Goal: Task Accomplishment & Management: Use online tool/utility

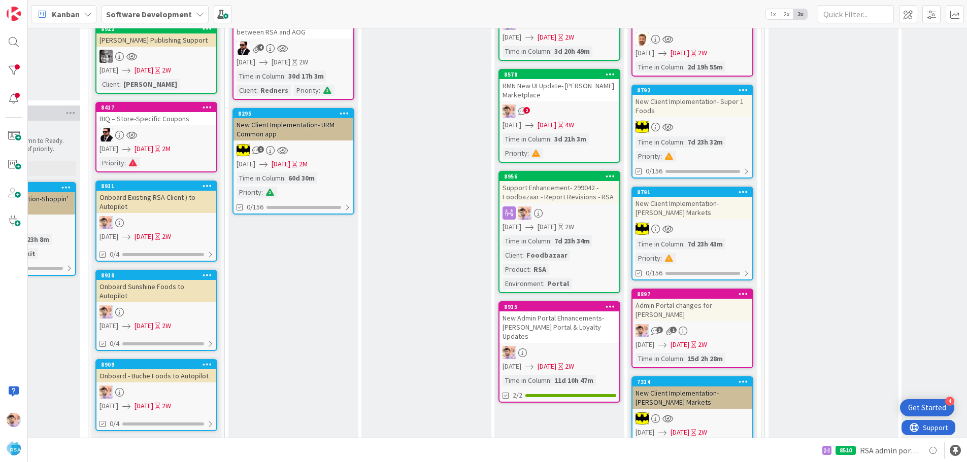
scroll to position [305, 896]
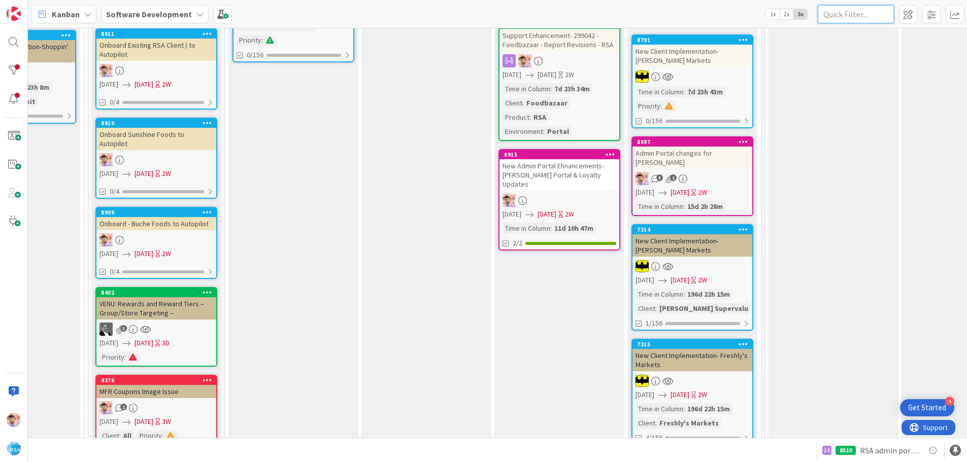
click at [845, 15] on input "text" at bounding box center [856, 14] width 76 height 18
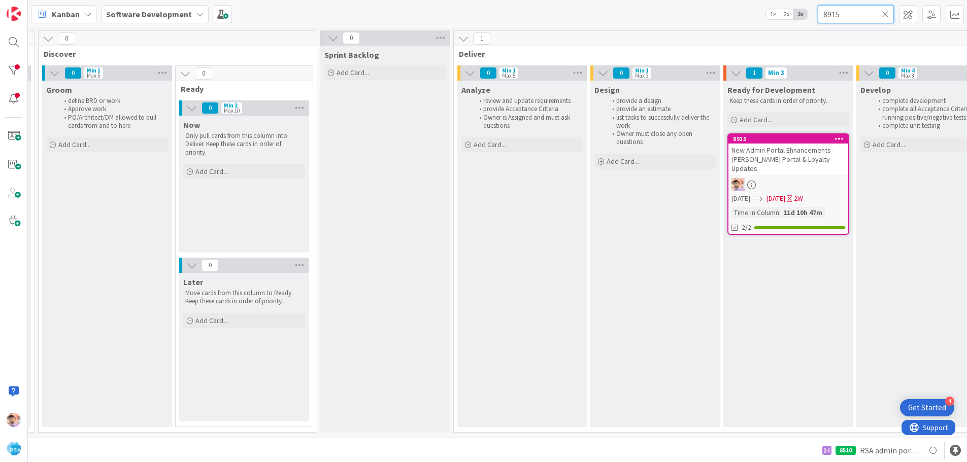
scroll to position [3, 665]
type input "8"
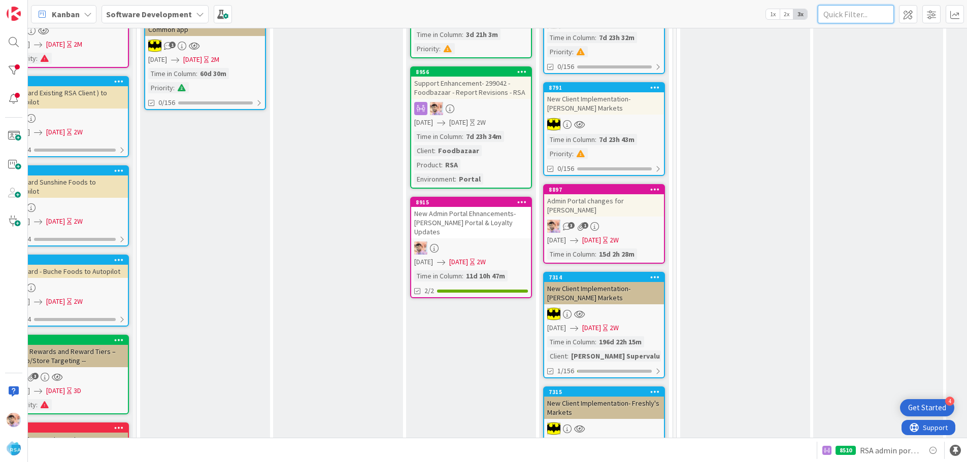
scroll to position [409, 984]
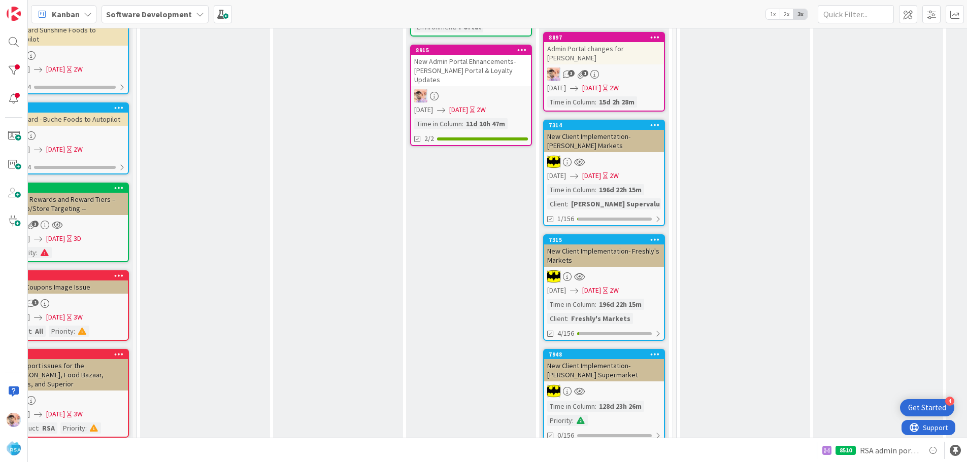
click at [632, 56] on link "8897 Admin Portal changes for [PERSON_NAME] 3 1 [DATE] [DATE] 2W Time in [GEOGR…" at bounding box center [604, 72] width 122 height 80
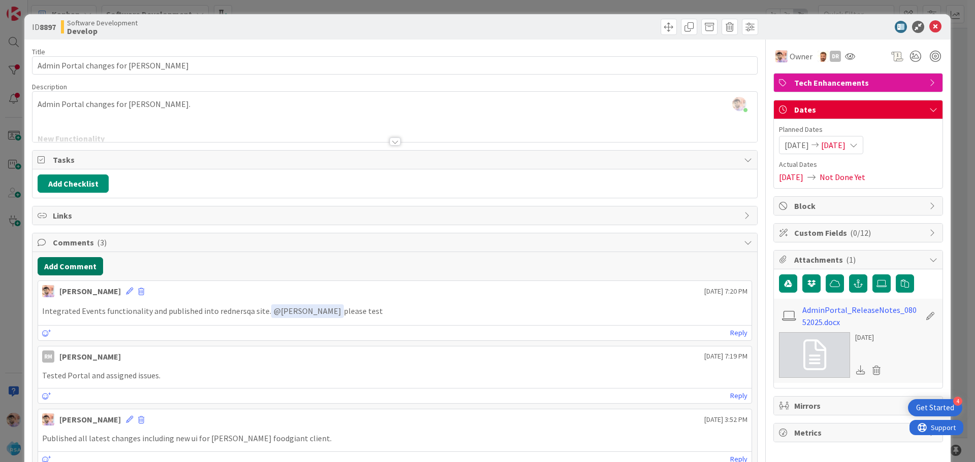
click at [78, 267] on button "Add Comment" at bounding box center [70, 266] width 65 height 18
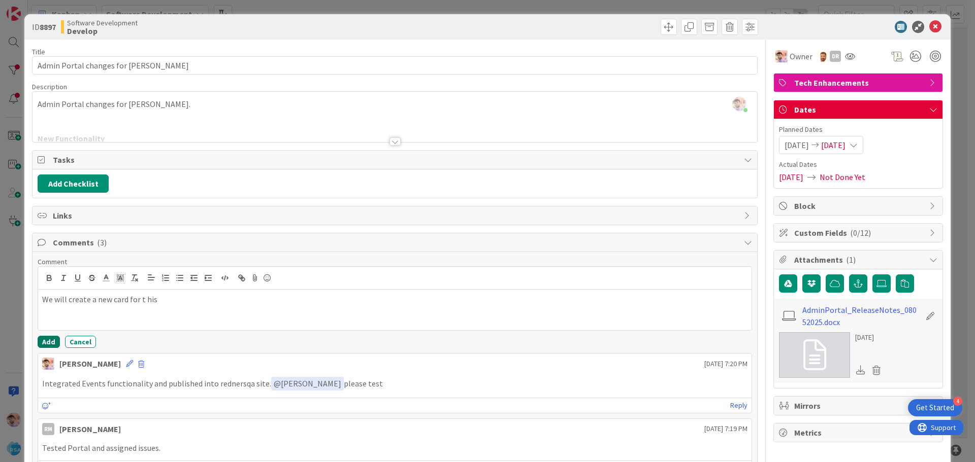
click at [49, 344] on button "Add" at bounding box center [49, 342] width 22 height 12
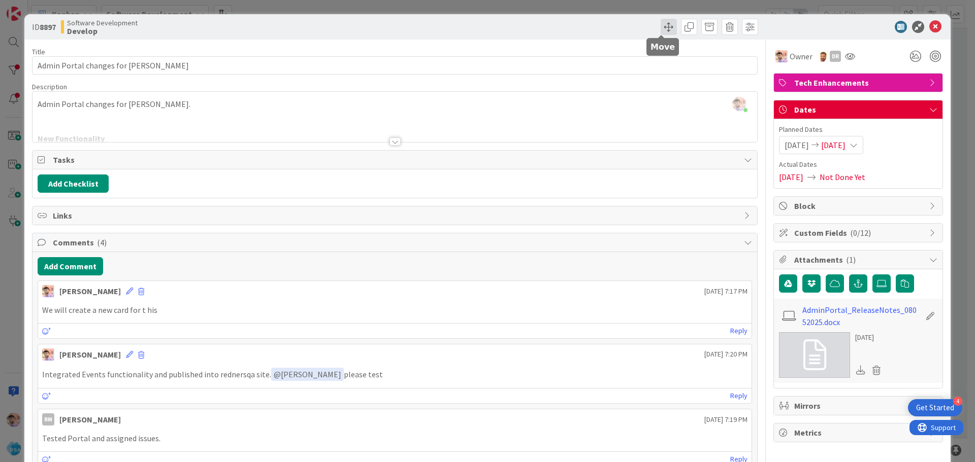
click at [661, 28] on span at bounding box center [668, 27] width 16 height 16
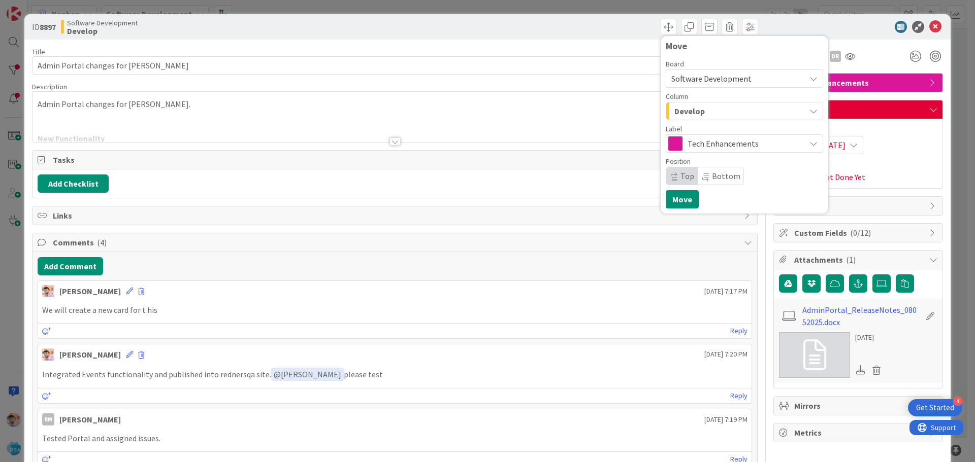
click at [680, 110] on span "Develop" at bounding box center [689, 111] width 30 height 13
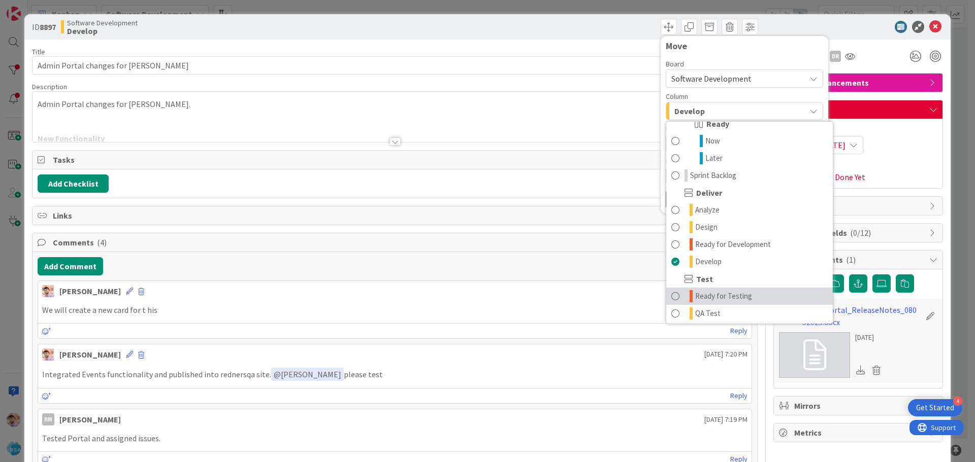
scroll to position [254, 0]
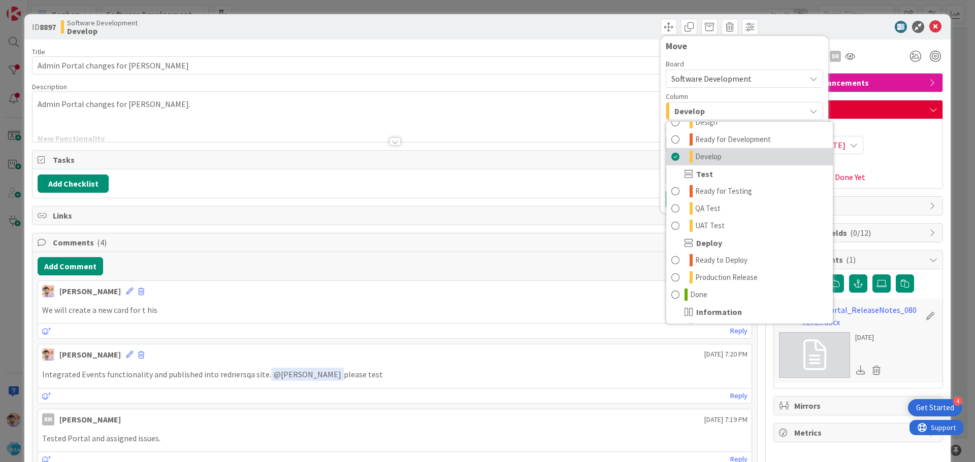
click at [698, 155] on span "Develop" at bounding box center [708, 157] width 26 height 12
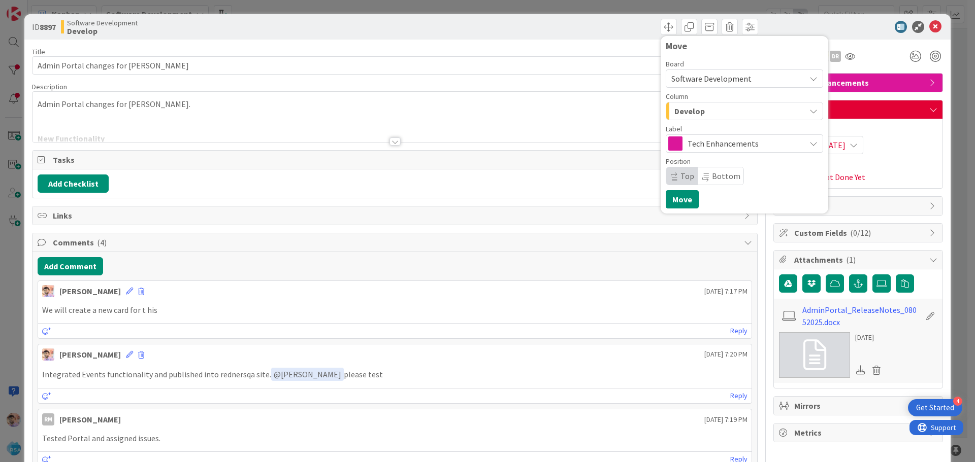
click at [692, 97] on div "Column" at bounding box center [744, 96] width 157 height 7
click at [689, 106] on span "Develop" at bounding box center [689, 111] width 30 height 13
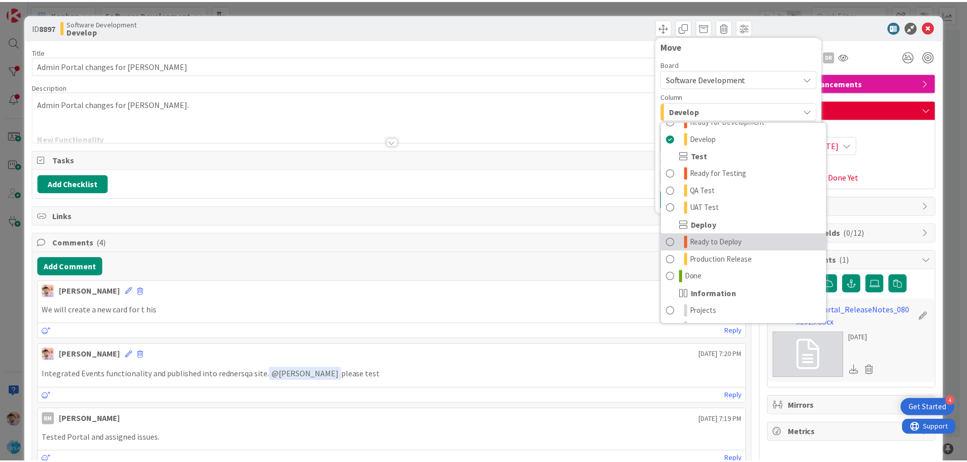
scroll to position [289, 0]
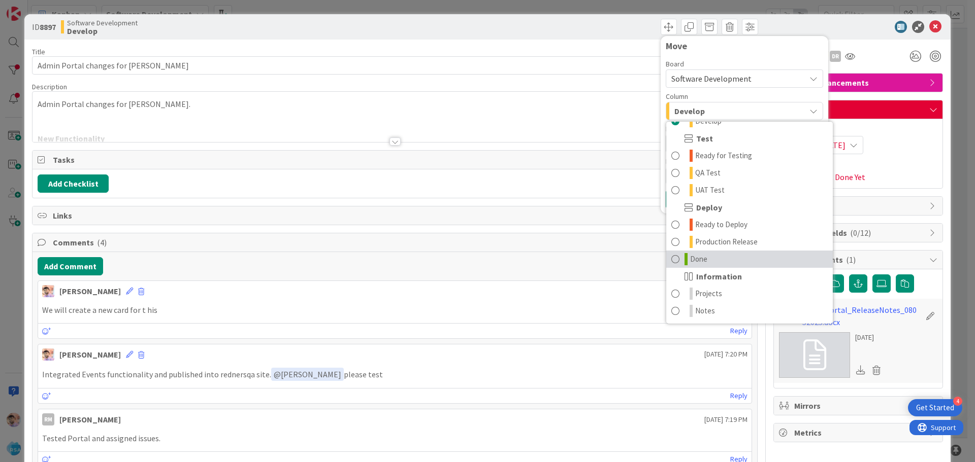
click at [695, 254] on span "Done" at bounding box center [698, 259] width 17 height 12
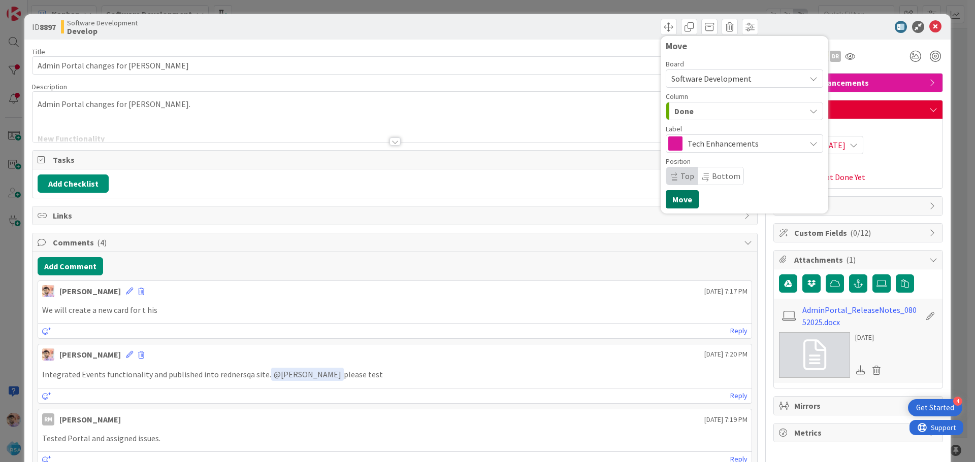
click at [677, 202] on button "Move" at bounding box center [682, 199] width 33 height 18
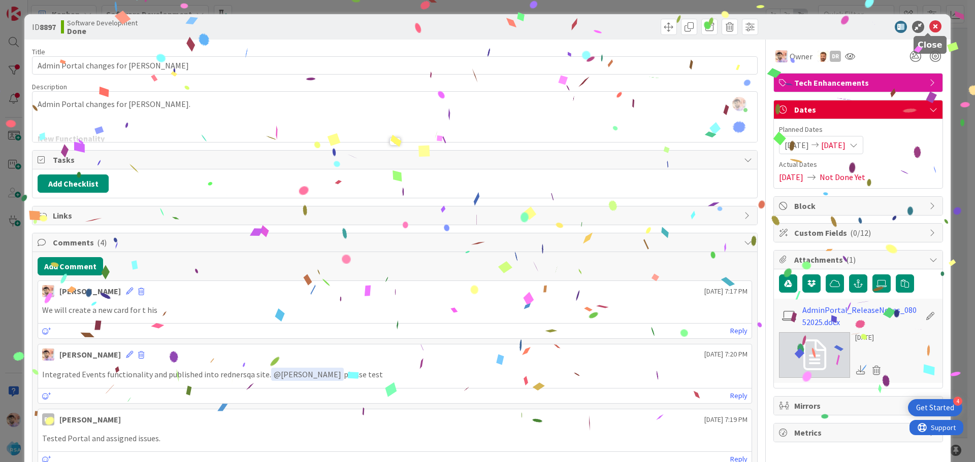
click at [929, 25] on icon at bounding box center [935, 27] width 12 height 12
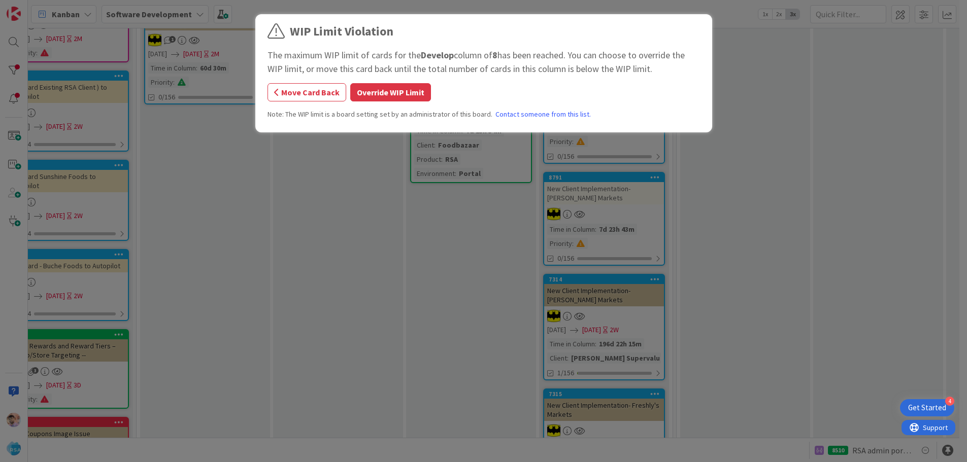
scroll to position [269, 984]
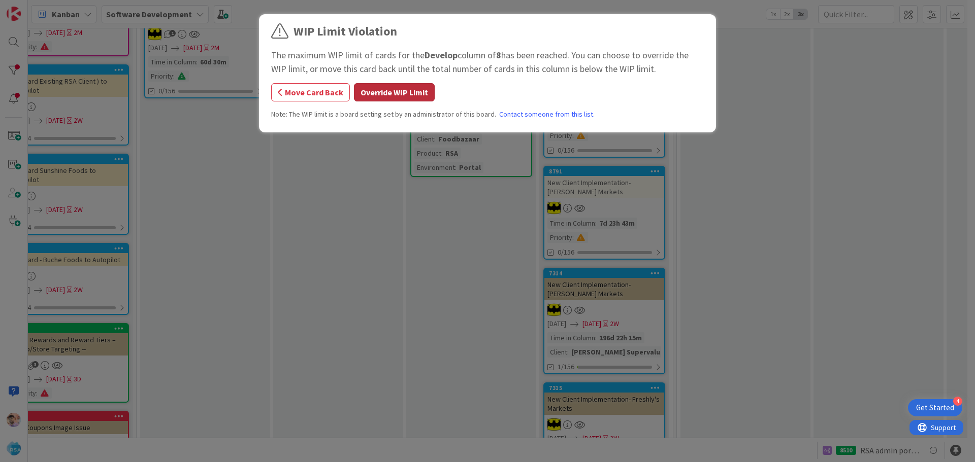
click at [372, 94] on button "Override WIP Limit" at bounding box center [394, 92] width 81 height 18
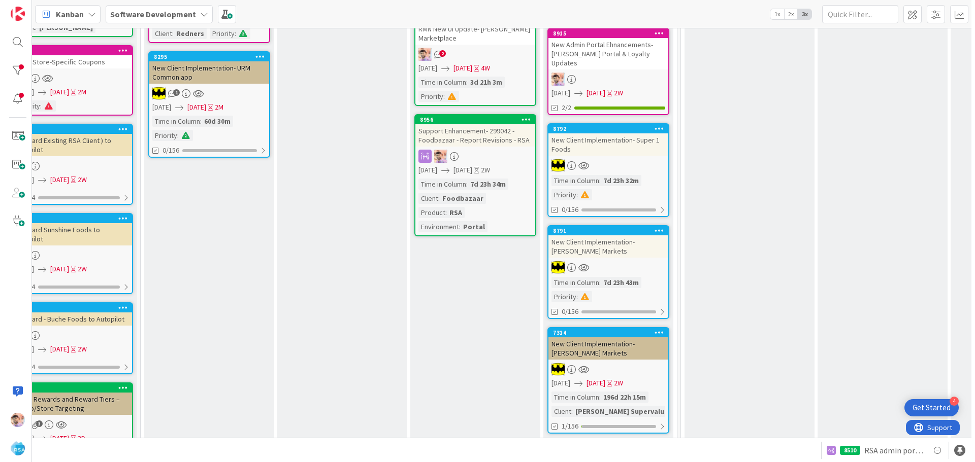
scroll to position [65, 984]
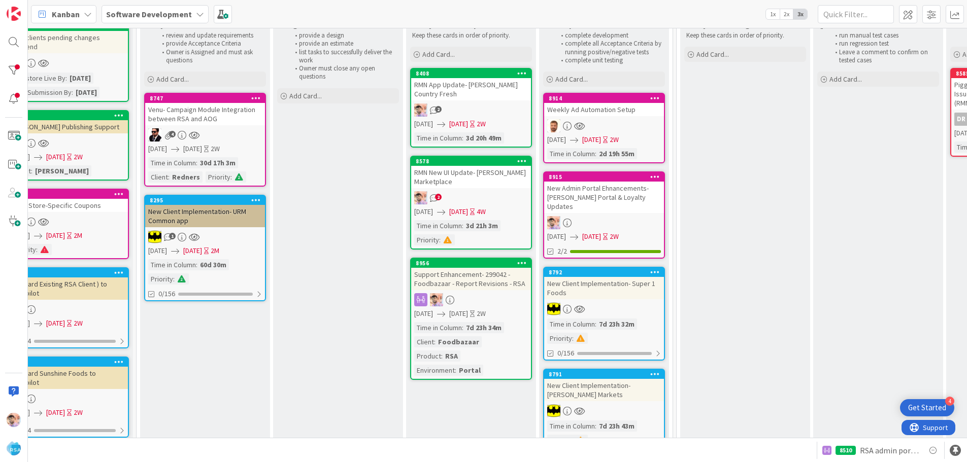
click at [618, 207] on link "8915 New Admin Portal Ehnancements- [PERSON_NAME] Portal & Loyalty Updates [DAT…" at bounding box center [604, 215] width 122 height 87
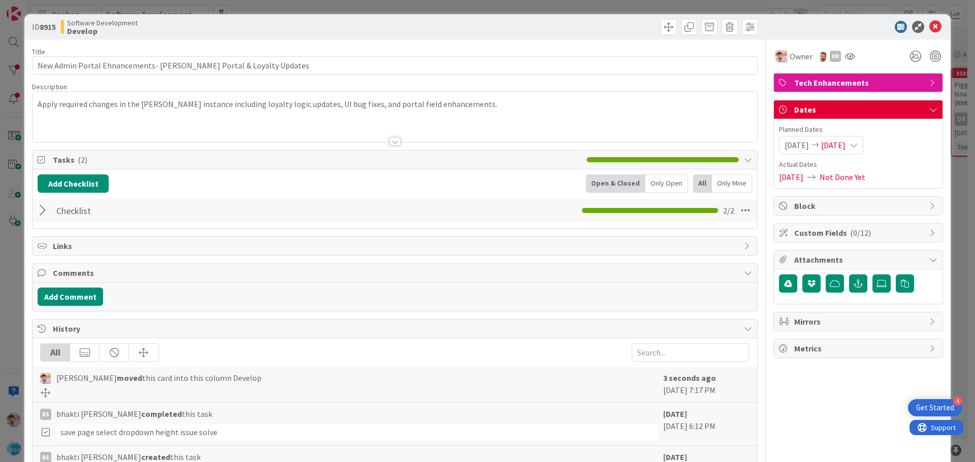
click at [789, 144] on span "[DATE]" at bounding box center [796, 145] width 24 height 12
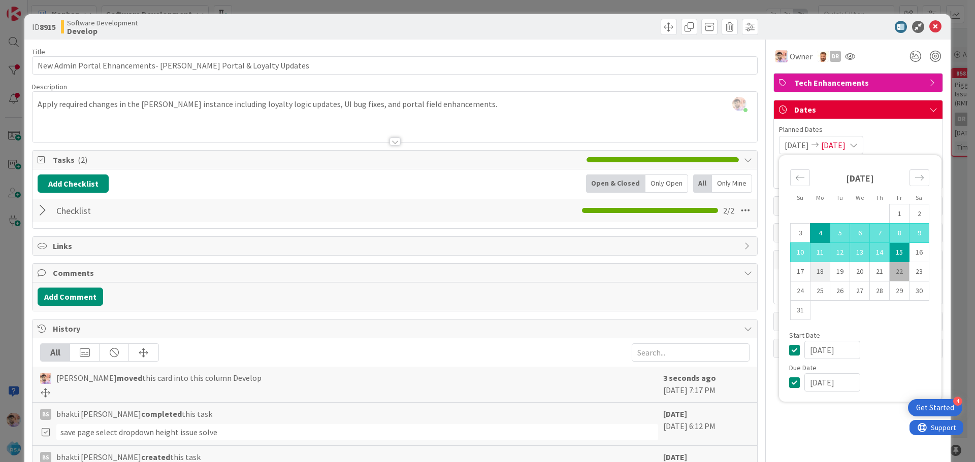
click at [811, 272] on td "18" at bounding box center [820, 271] width 20 height 19
type input "[DATE]"
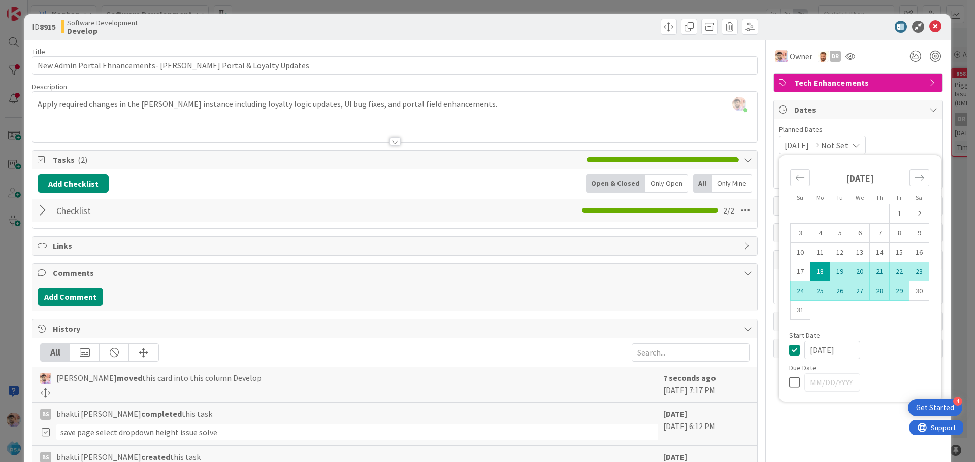
click at [891, 294] on td "29" at bounding box center [899, 291] width 20 height 19
type input "[DATE]"
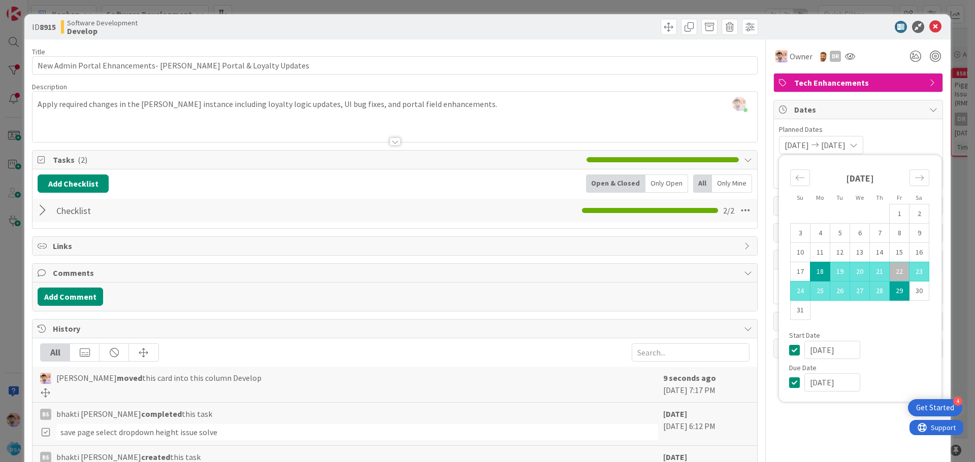
click at [308, 385] on div "[PERSON_NAME] moved this card into this column Develop" at bounding box center [349, 384] width 618 height 25
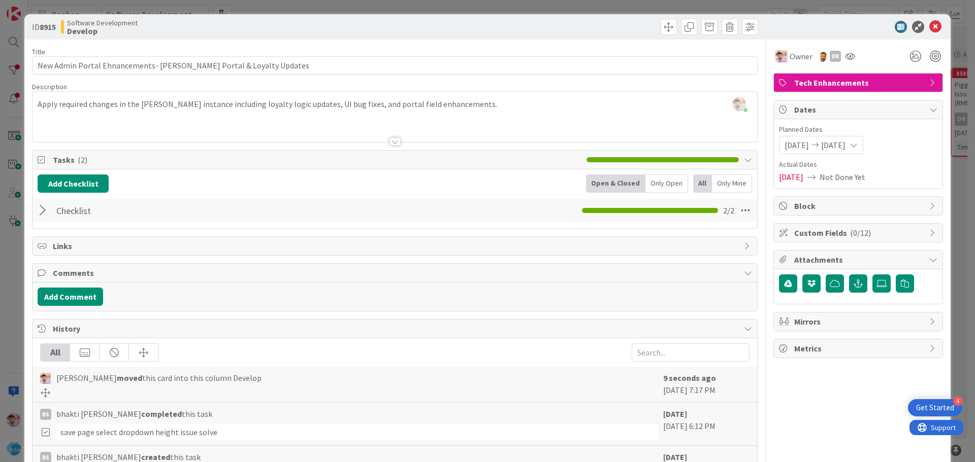
click at [389, 142] on div at bounding box center [394, 142] width 11 height 8
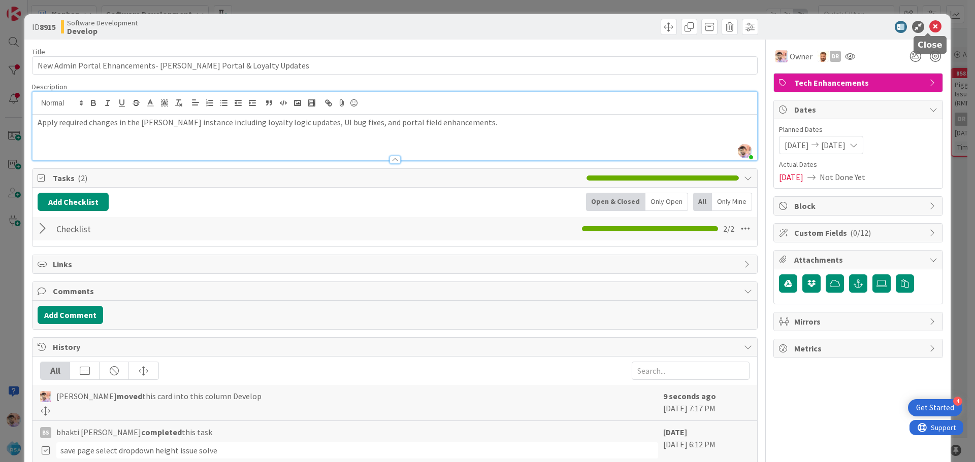
click at [929, 28] on icon at bounding box center [935, 27] width 12 height 12
